Goal: Task Accomplishment & Management: Complete application form

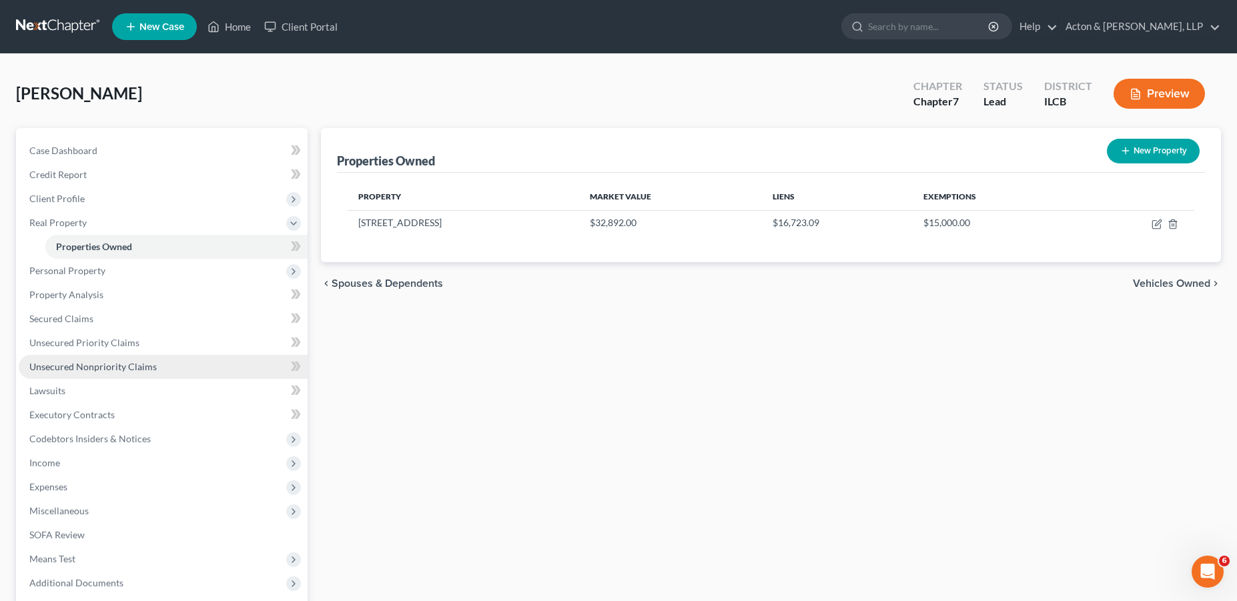
click at [93, 361] on span "Unsecured Nonpriority Claims" at bounding box center [92, 366] width 127 height 11
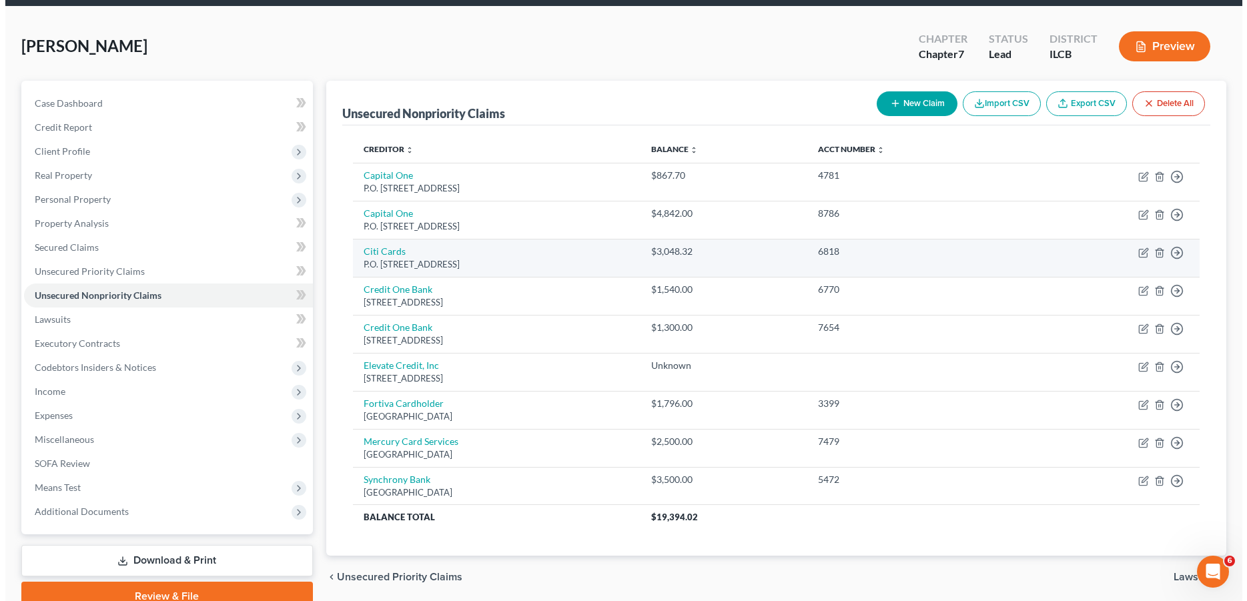
scroll to position [67, 0]
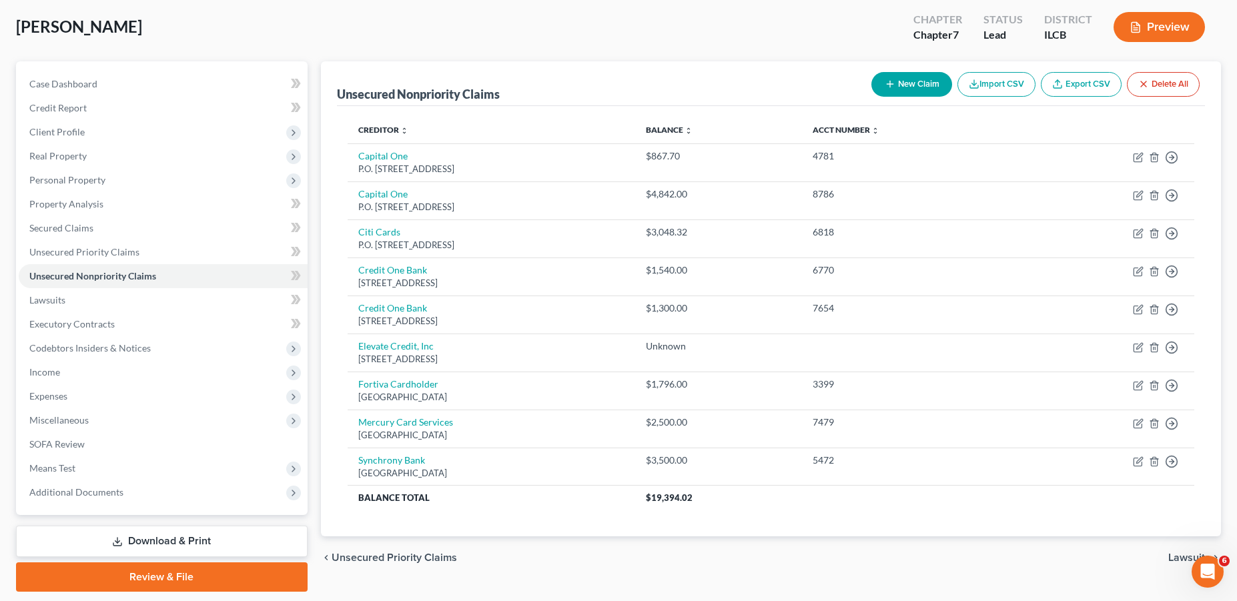
click at [894, 90] on button "New Claim" at bounding box center [911, 84] width 81 height 25
select select "0"
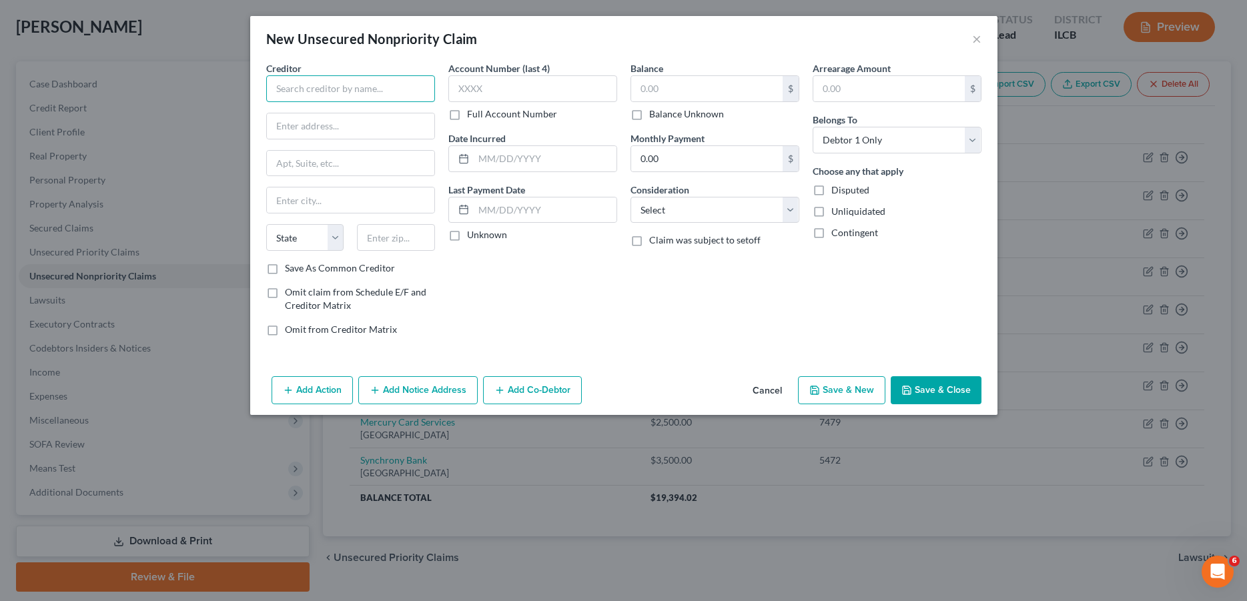
click at [368, 91] on input "text" at bounding box center [350, 88] width 169 height 27
type input "Morning Law Group, P.C."
click at [339, 130] on input "text" at bounding box center [350, 125] width 167 height 25
paste input "175 Technology Dr"
type input "175 Technology Dr"
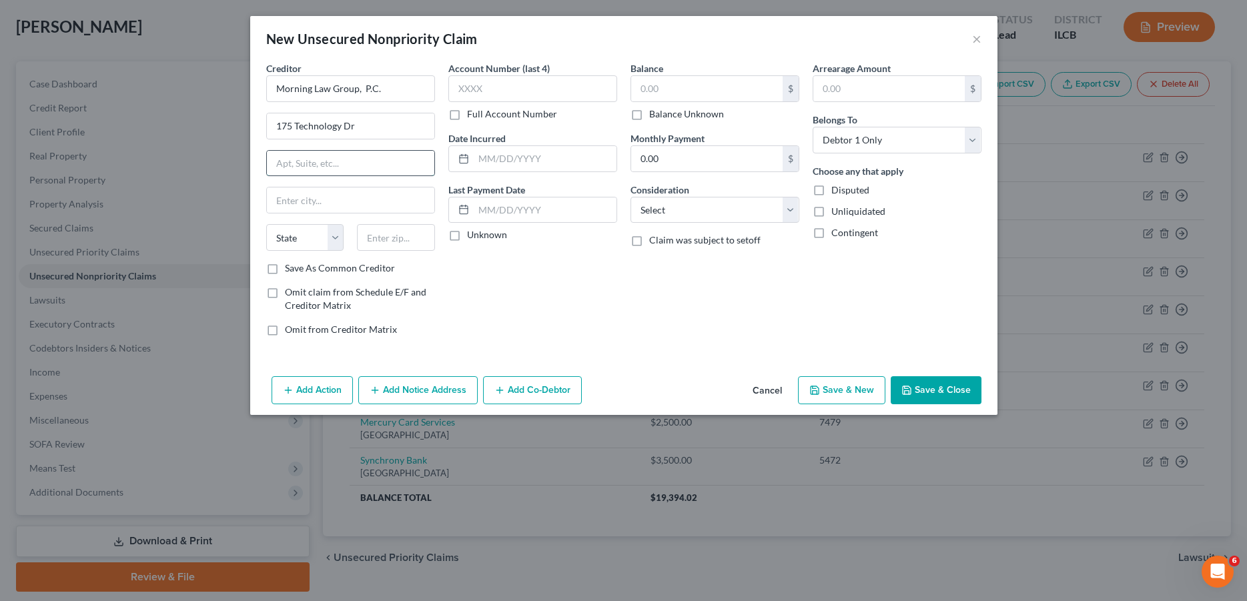
click at [308, 163] on input "text" at bounding box center [350, 163] width 167 height 25
type input "Suite 200"
click at [330, 235] on select "State [US_STATE] AK AR AZ CA CO CT DE DC [GEOGRAPHIC_DATA] [GEOGRAPHIC_DATA] GU…" at bounding box center [305, 237] width 78 height 27
click at [372, 235] on input "text" at bounding box center [396, 237] width 78 height 27
type input "92618"
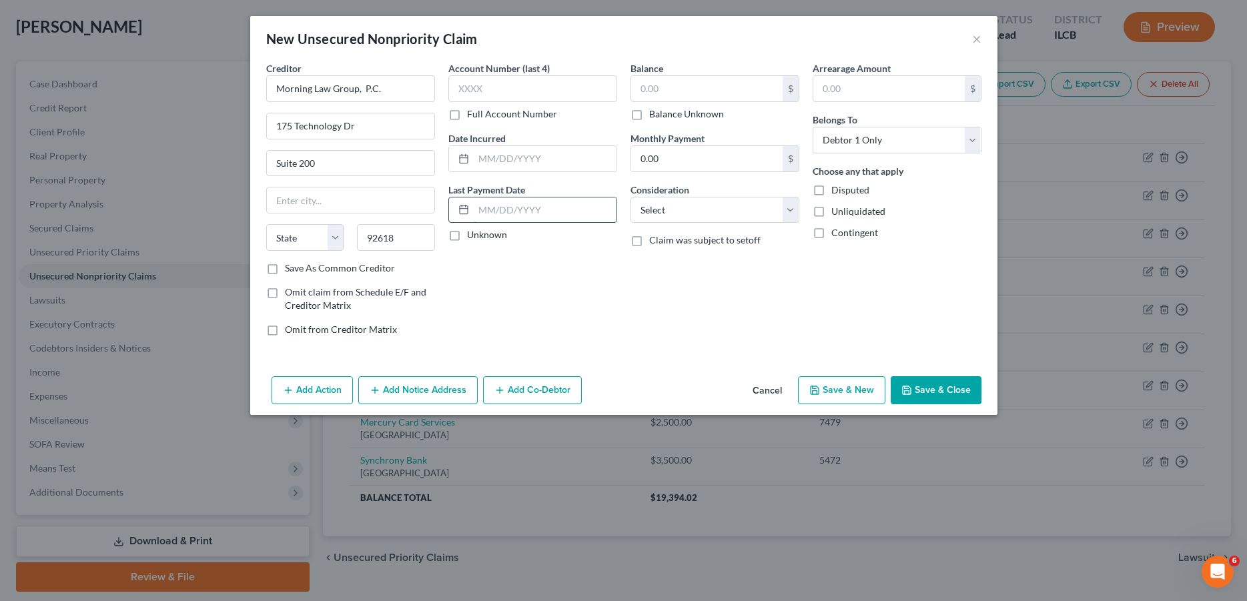
click at [511, 209] on input "text" at bounding box center [545, 209] width 143 height 25
type input "Irvine"
select select "4"
click at [502, 77] on input "text" at bounding box center [532, 88] width 169 height 27
click at [649, 115] on label "Balance Unknown" at bounding box center [686, 113] width 75 height 13
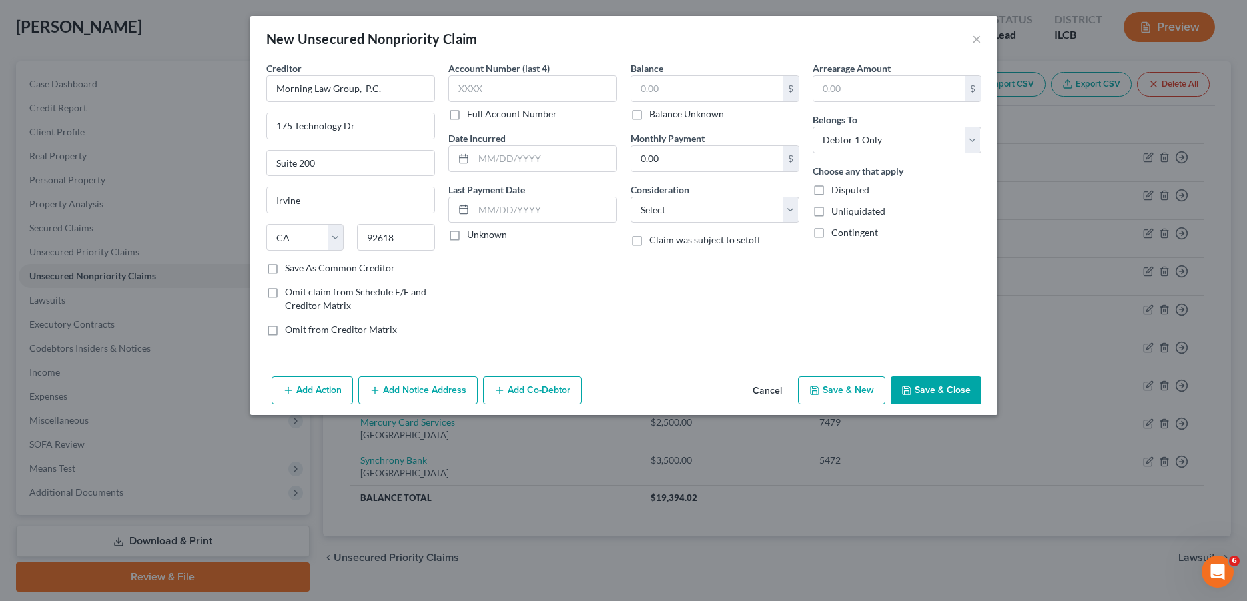
click at [654, 115] on input "Balance Unknown" at bounding box center [658, 111] width 9 height 9
checkbox input "true"
type input "0.00"
click at [708, 221] on select "Select Cable / Satellite Services Collection Agency Credit Card Debt Debt Couns…" at bounding box center [714, 210] width 169 height 27
click at [690, 212] on select "Select Cable / Satellite Services Collection Agency Credit Card Debt Debt Couns…" at bounding box center [714, 210] width 169 height 27
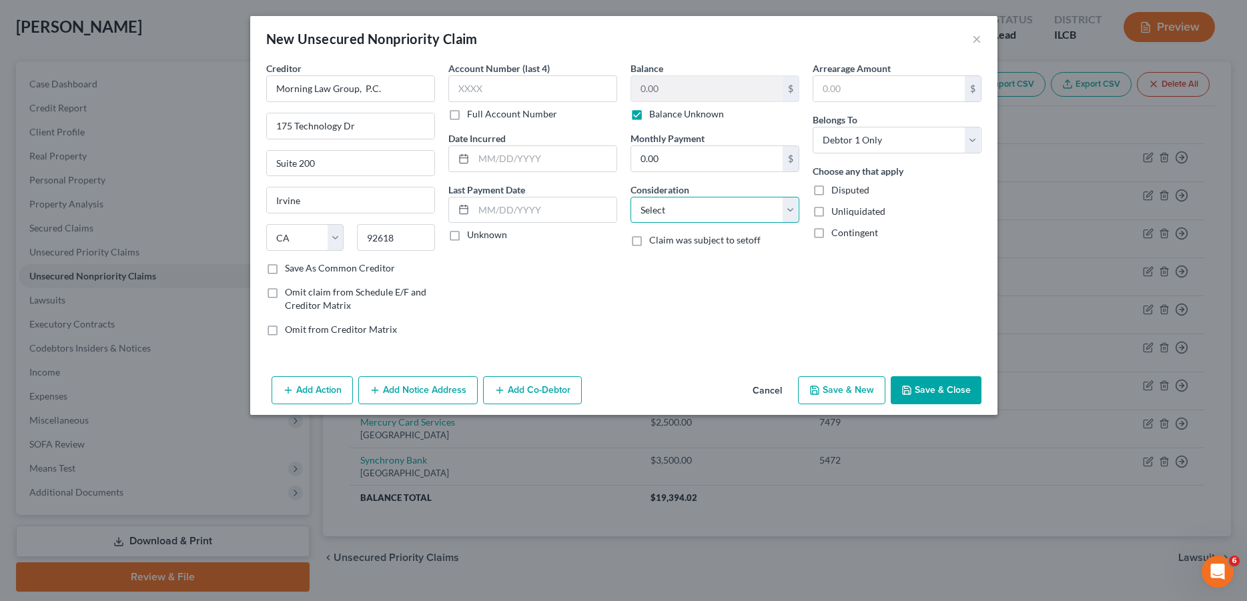
click at [720, 212] on select "Select Cable / Satellite Services Collection Agency Credit Card Debt Debt Couns…" at bounding box center [714, 210] width 169 height 27
select select "14"
click at [630, 197] on select "Select Cable / Satellite Services Collection Agency Credit Card Debt Debt Couns…" at bounding box center [714, 210] width 169 height 27
click at [698, 265] on input "text" at bounding box center [714, 260] width 167 height 25
